Goal: Check status: Check status

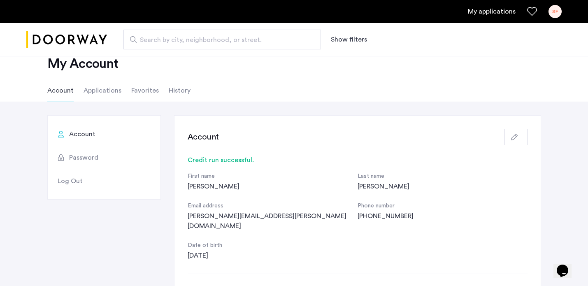
scroll to position [23, 0]
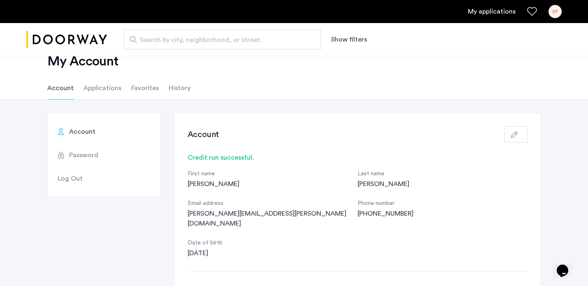
click at [109, 86] on li "Applications" at bounding box center [102, 88] width 38 height 23
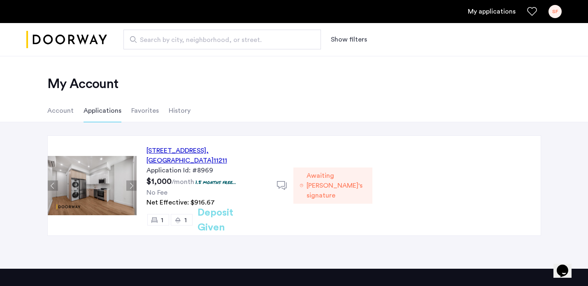
click at [366, 184] on span "Awaiting Broker's signature" at bounding box center [335, 186] width 59 height 30
click at [238, 152] on div "489 Grand Street, Unit 2B, Brooklyn , NY 11211" at bounding box center [206, 156] width 121 height 20
click at [267, 152] on div "489 Grand Street, Unit 2B, Brooklyn , NY 11211" at bounding box center [206, 156] width 121 height 20
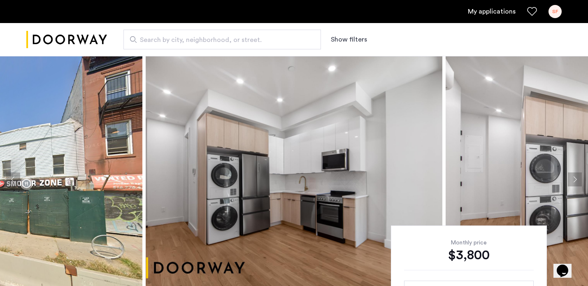
click at [493, 16] on link "My applications" at bounding box center [492, 12] width 48 height 10
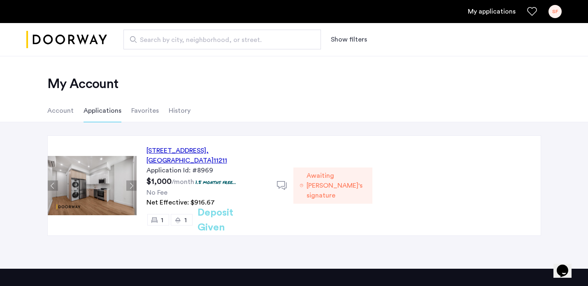
click at [204, 151] on div "[STREET_ADDRESS]" at bounding box center [206, 156] width 121 height 20
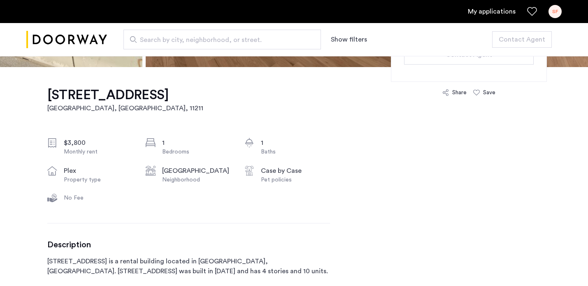
scroll to position [272, 0]
